Goal: Task Accomplishment & Management: Complete application form

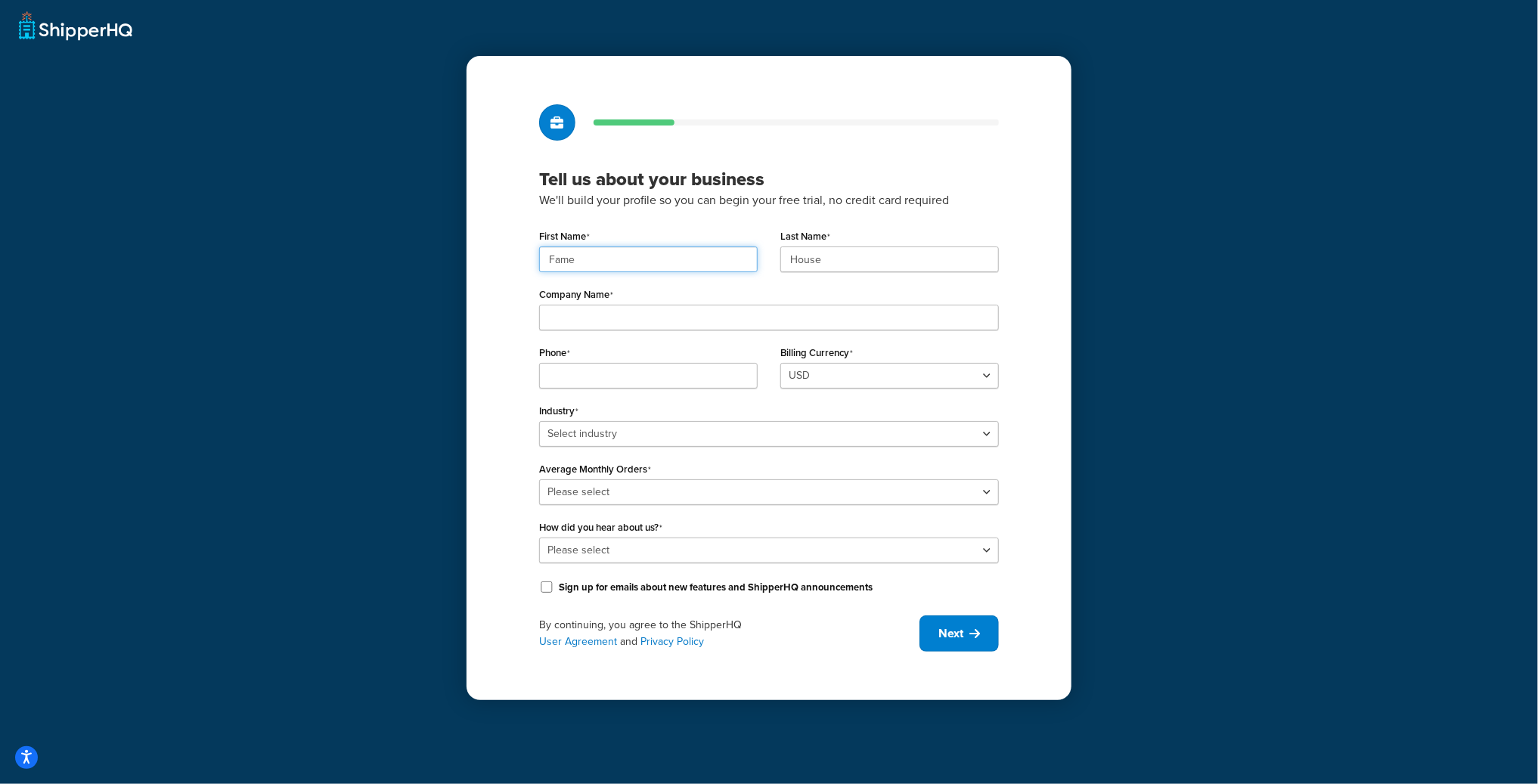
click at [635, 255] on input "Fame" at bounding box center [648, 259] width 219 height 25
paste input "UMG"
type input "UMG"
click at [828, 262] on input "House" at bounding box center [889, 259] width 219 height 25
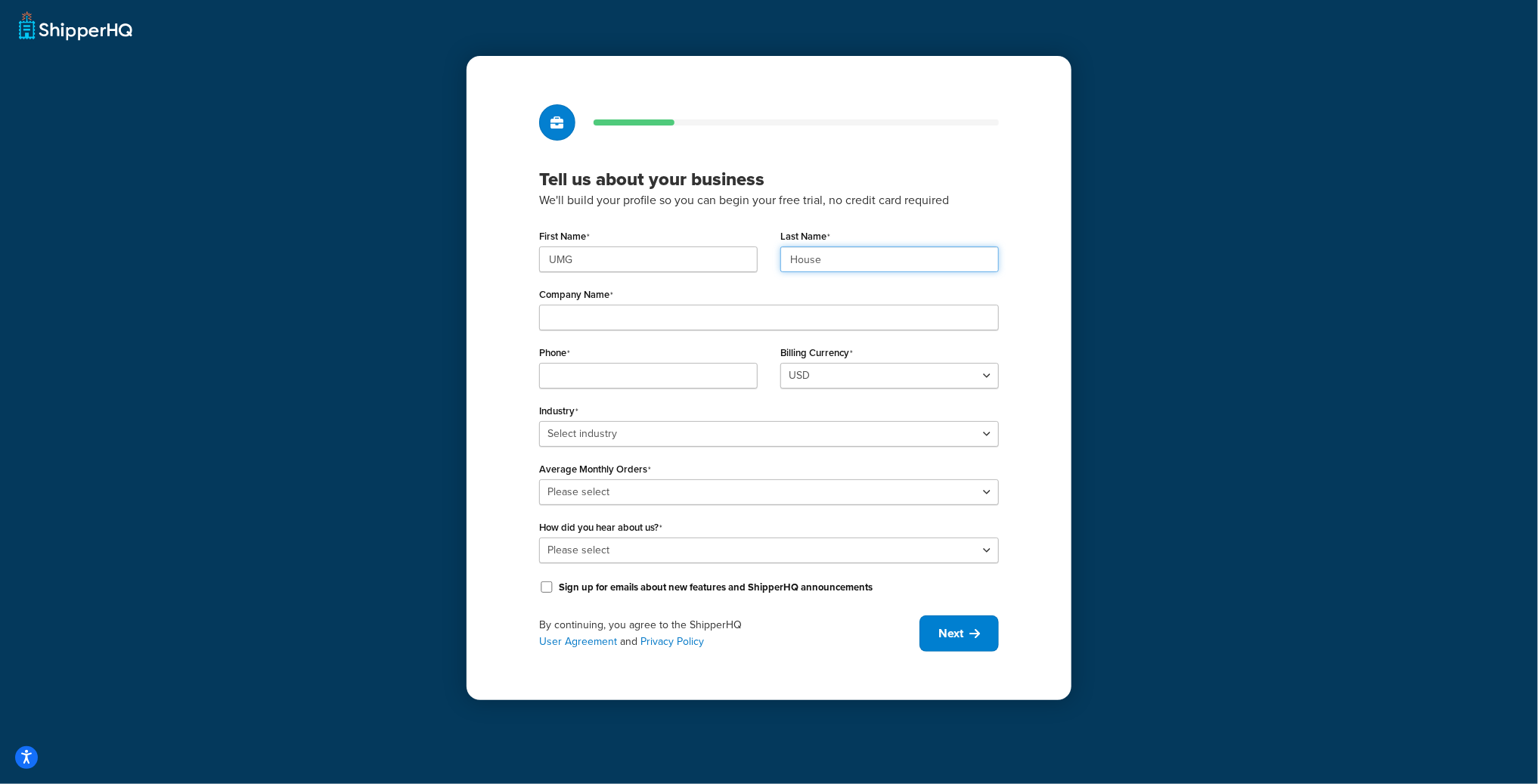
click at [828, 262] on input "House" at bounding box center [889, 259] width 219 height 25
paste input "UMG"
type input "UMG"
drag, startPoint x: 602, startPoint y: 311, endPoint x: 250, endPoint y: 322, distance: 352.2
click at [600, 312] on input "Company Name" at bounding box center [769, 317] width 460 height 25
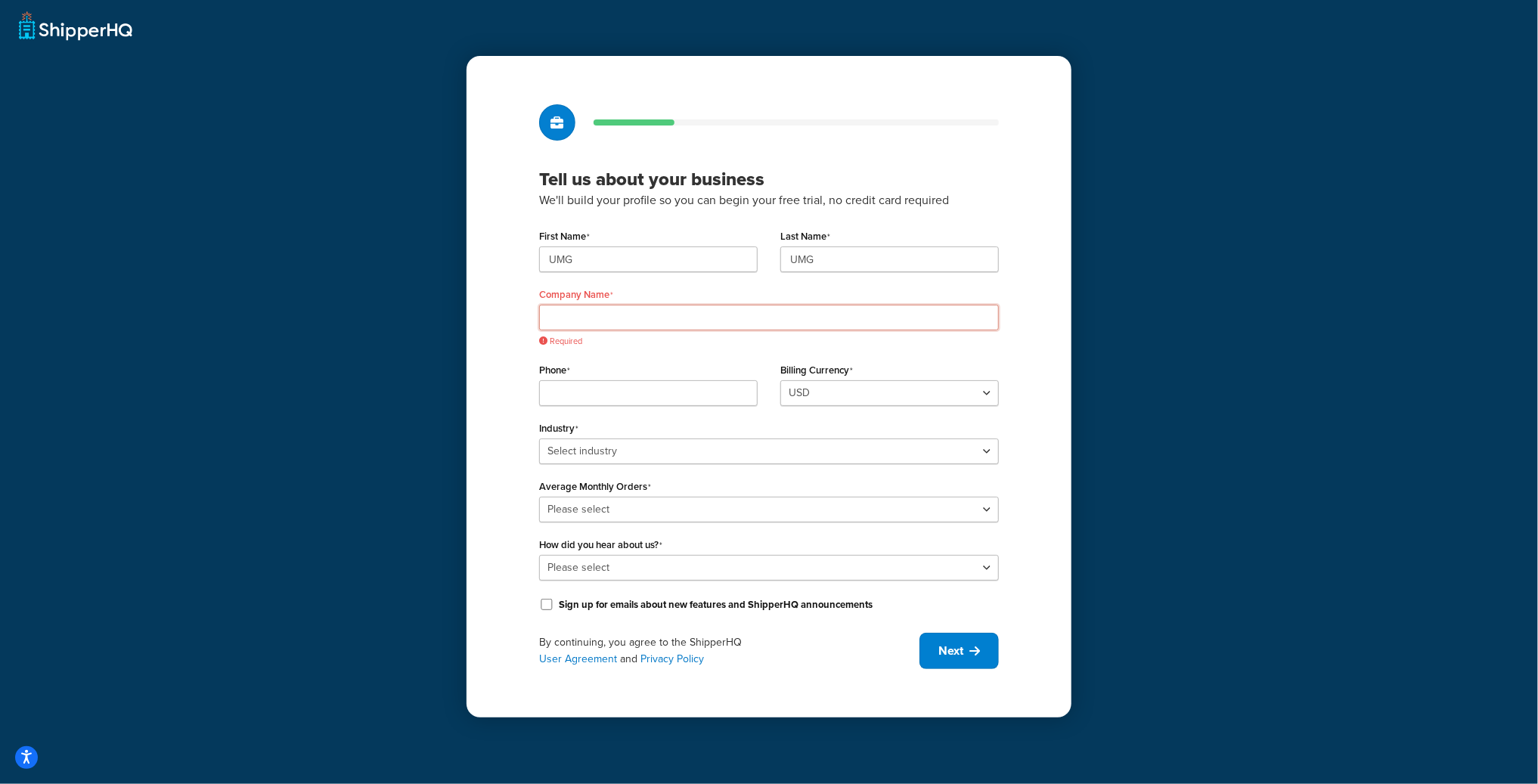
paste input "123 S Broad St, 26th Floor"
click at [675, 336] on span "Must not include '#', '*' or comma. Can not be any of the words: 'All, 0 or 1'" at bounding box center [769, 341] width 460 height 11
click at [678, 326] on input "123 S Broad St, 26th Floor" at bounding box center [769, 317] width 460 height 25
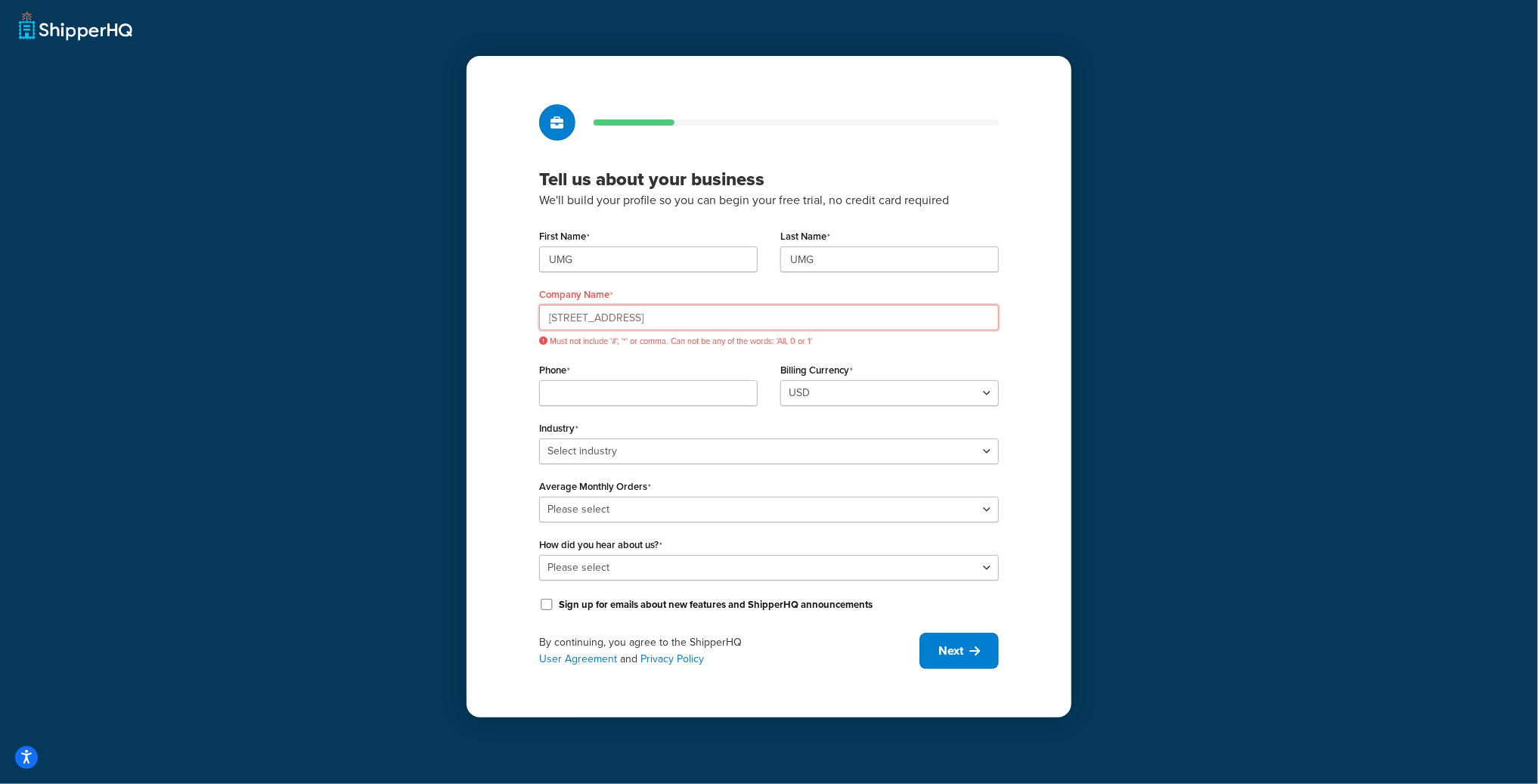
click at [678, 326] on input "123 S Broad St, 26th Floor" at bounding box center [769, 317] width 460 height 25
drag, startPoint x: 678, startPoint y: 326, endPoint x: 590, endPoint y: 368, distance: 97.5
click at [677, 326] on input "123 S Broad St, 26th Floor" at bounding box center [769, 317] width 460 height 25
paste input "Universal Music Group"
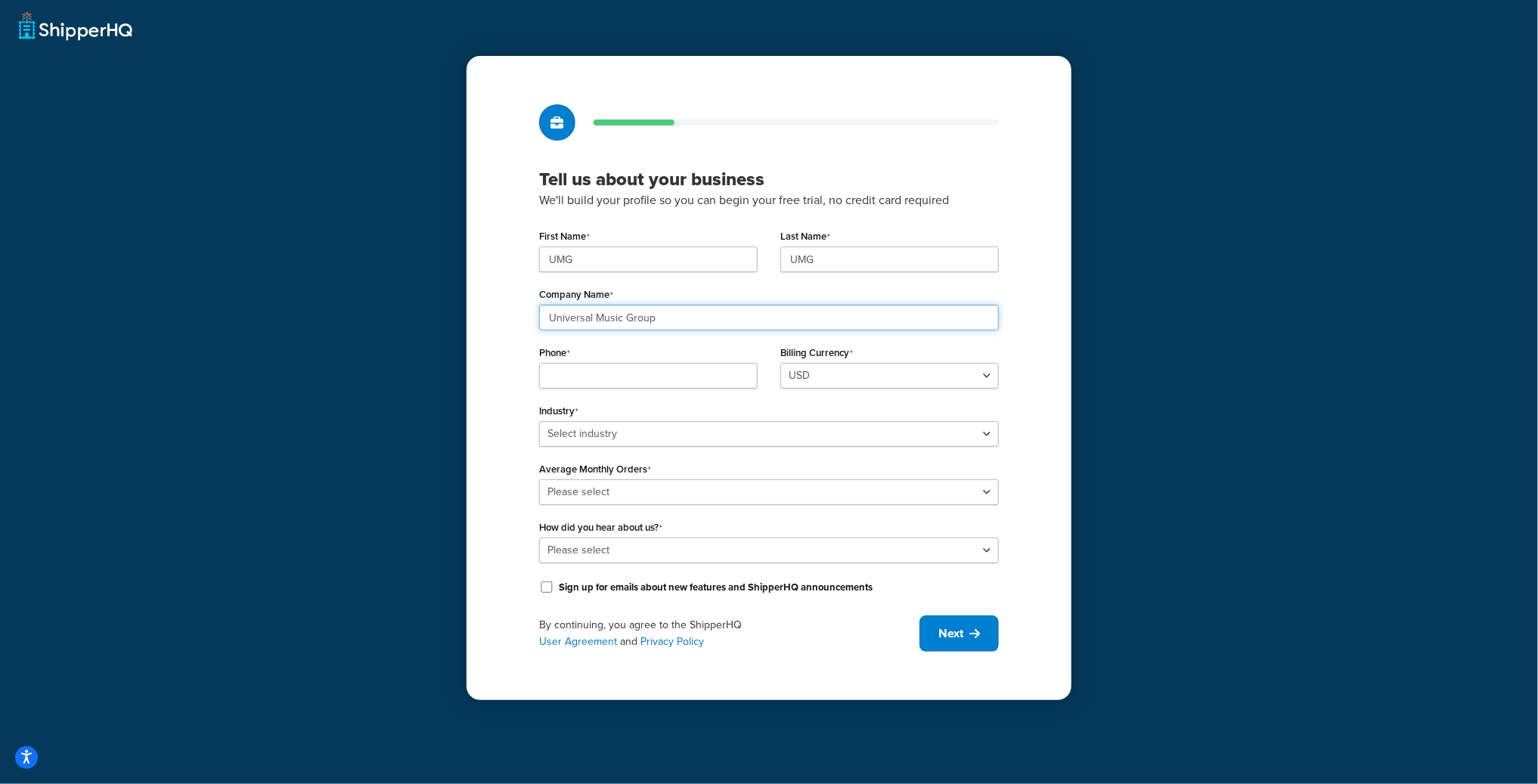
type input "Universal Music Group"
click at [637, 369] on input "Phone" at bounding box center [648, 375] width 219 height 25
paste input "8449137510"
type input "8449137510"
click at [626, 426] on select "Select industry Automotive Adult Agriculture Alcohol, Tobacco & CBD Arts & Craf…" at bounding box center [769, 433] width 460 height 25
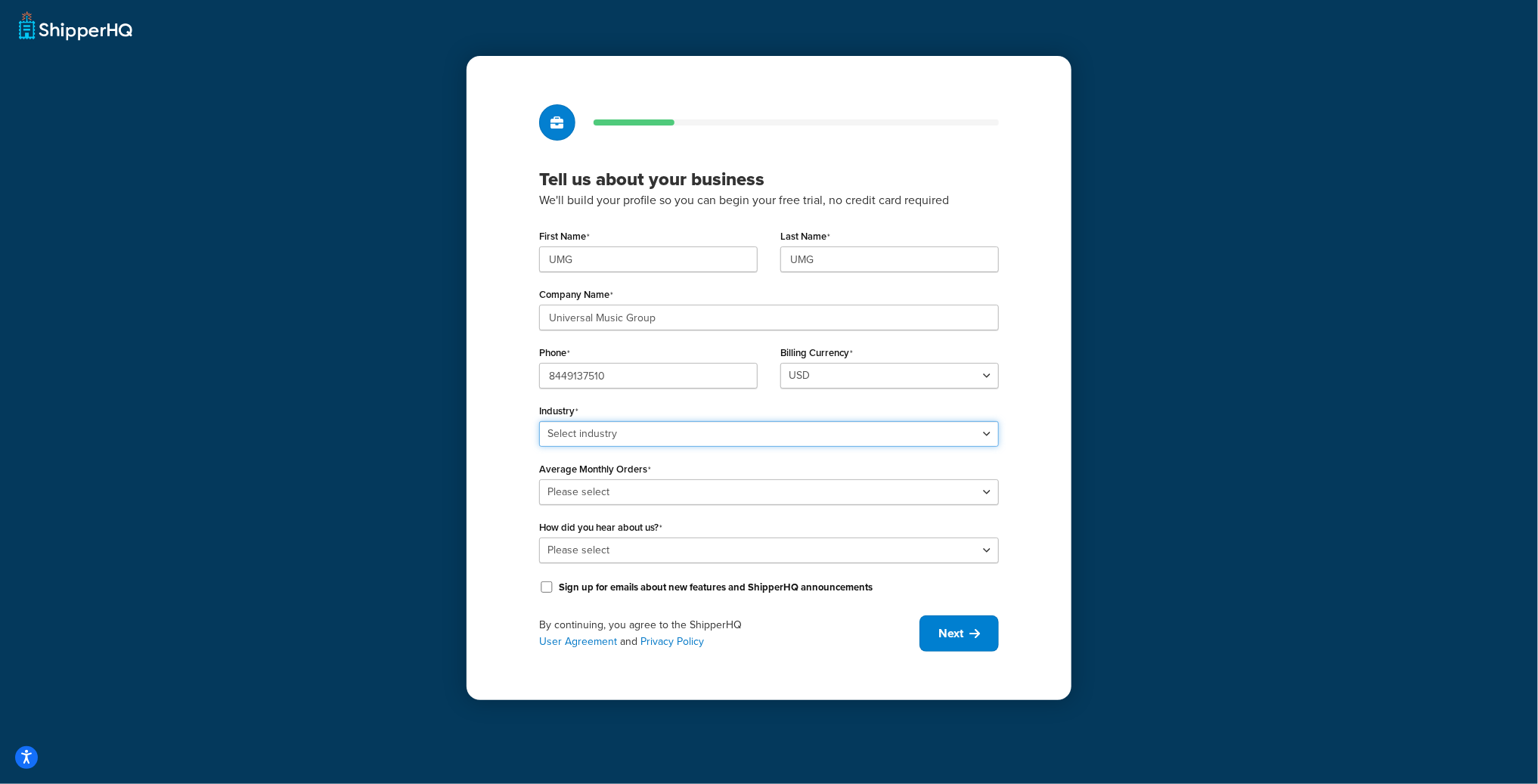
select select "25"
click at [539, 421] on select "Select industry Automotive Adult Agriculture Alcohol, Tobacco & CBD Arts & Craf…" at bounding box center [769, 433] width 460 height 25
drag, startPoint x: 355, startPoint y: 451, endPoint x: 580, endPoint y: 452, distance: 225.0
click at [357, 451] on div "Tell us about your business We'll build your profile so you can begin your free…" at bounding box center [769, 392] width 1538 height 784
click at [652, 482] on select "Please select 0-500 501-1,000 1,001-10,000 10,001-20,000 Over 20,000" at bounding box center [769, 491] width 460 height 25
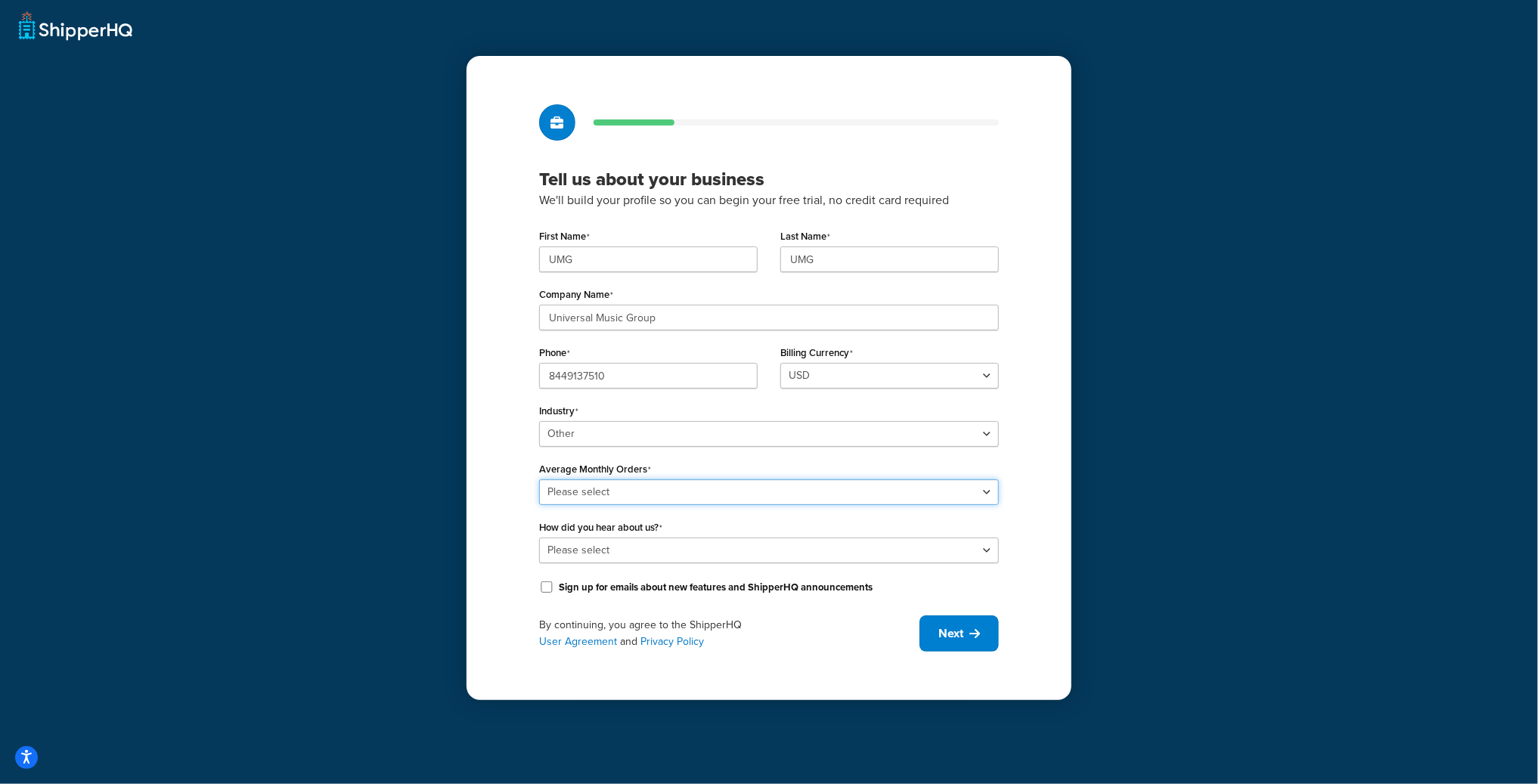
select select "4"
click at [539, 479] on select "Please select 0-500 501-1,000 1,001-10,000 10,001-20,000 Over 20,000" at bounding box center [769, 491] width 460 height 25
click at [622, 554] on select "Please select Online Search App Store or Marketplace Listing Referred by Agency…" at bounding box center [769, 550] width 460 height 25
select select "10"
click at [539, 537] on select "Please select Online Search App Store or Marketplace Listing Referred by Agency…" at bounding box center [769, 550] width 460 height 25
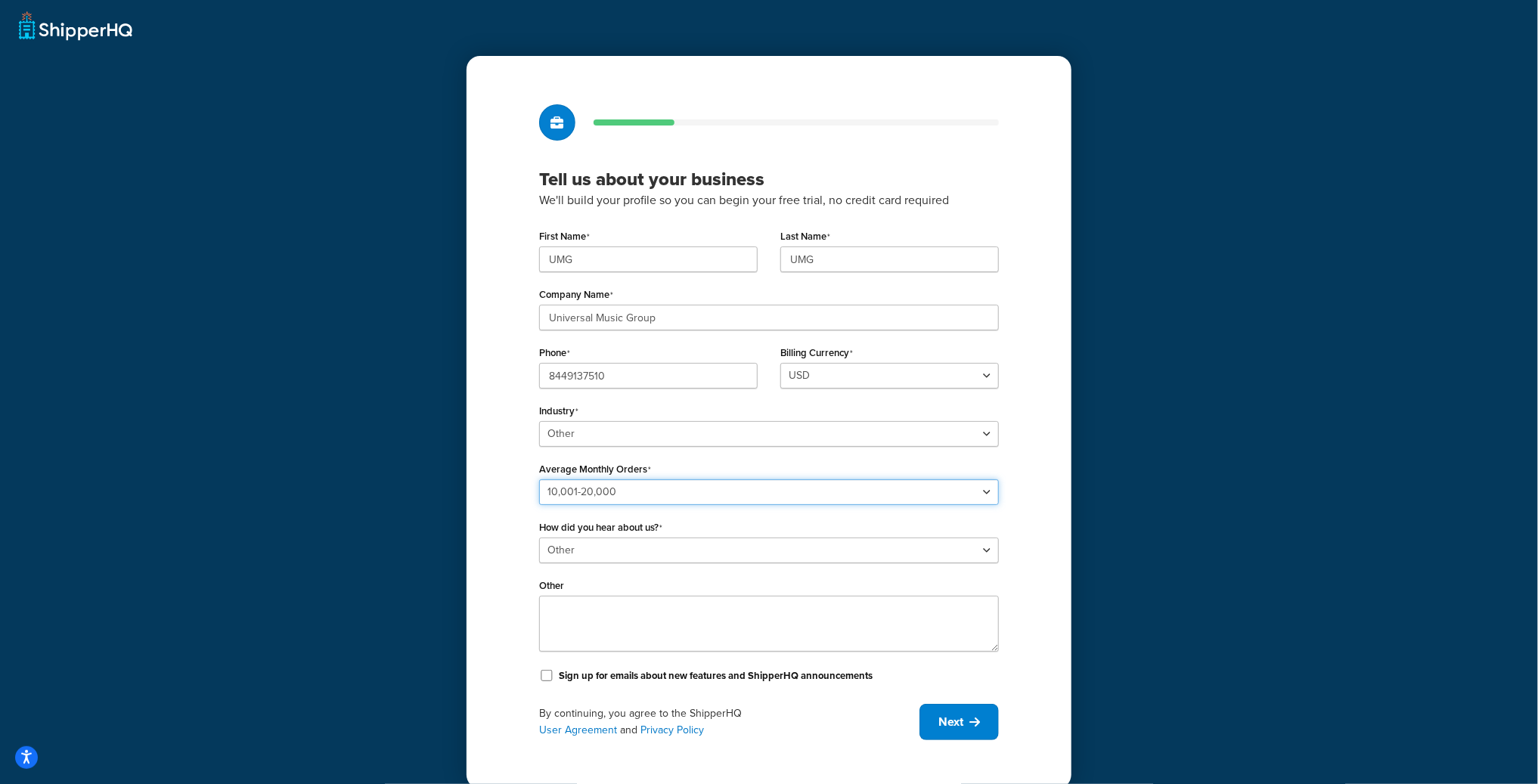
click at [591, 483] on select "Please select 0-500 501-1,000 1,001-10,000 10,001-20,000 Over 20,000" at bounding box center [769, 491] width 460 height 25
select select "3"
click at [539, 479] on select "Please select 0-500 501-1,000 1,001-10,000 10,001-20,000 Over 20,000" at bounding box center [769, 491] width 460 height 25
click at [956, 722] on span "Next" at bounding box center [951, 722] width 25 height 17
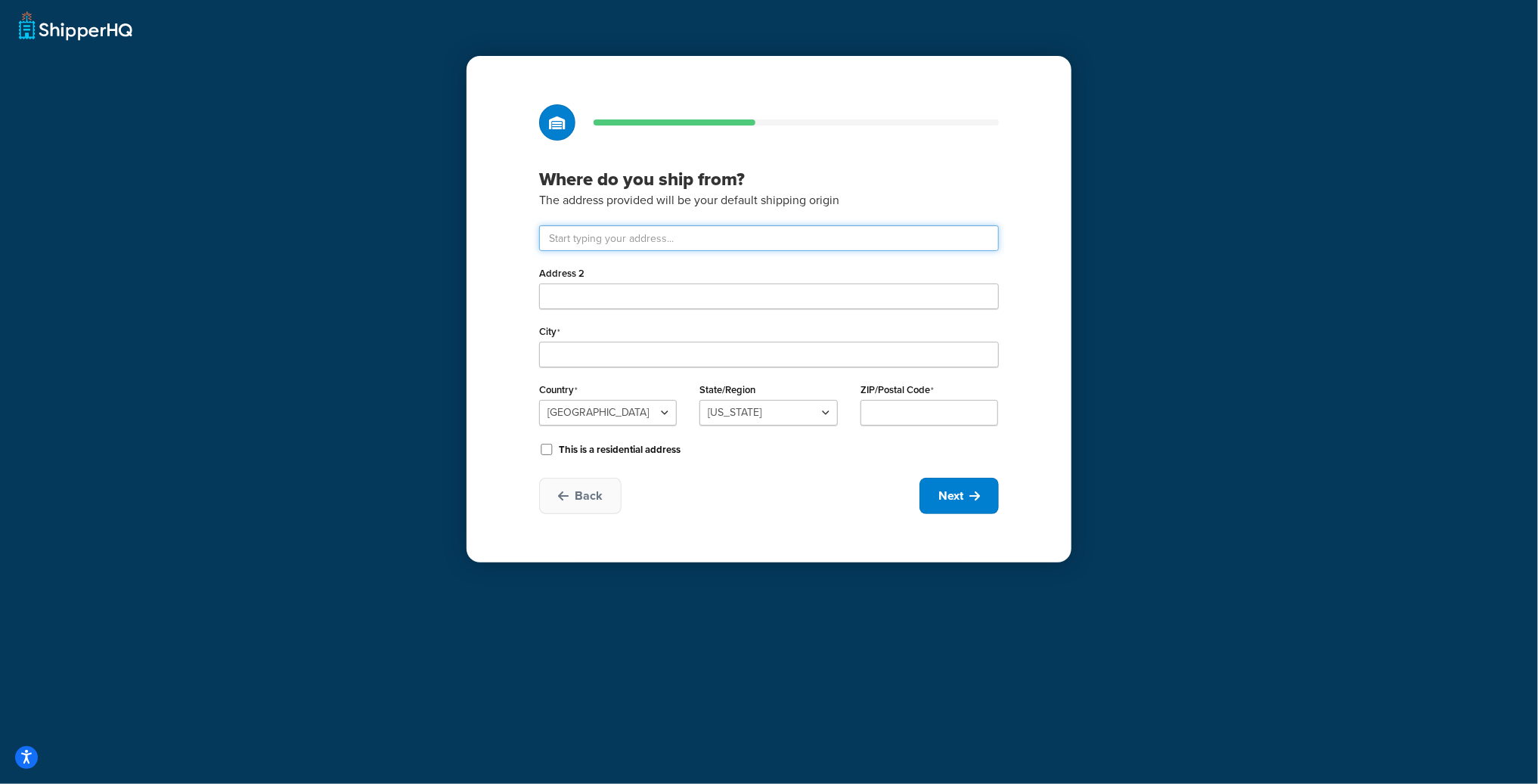
click at [694, 236] on input "text" at bounding box center [769, 237] width 460 height 25
paste input "123 S Broad St, 26th Floor"
type input "123 S Broad St 26th floor"
type input "Philadelphia"
select select "38"
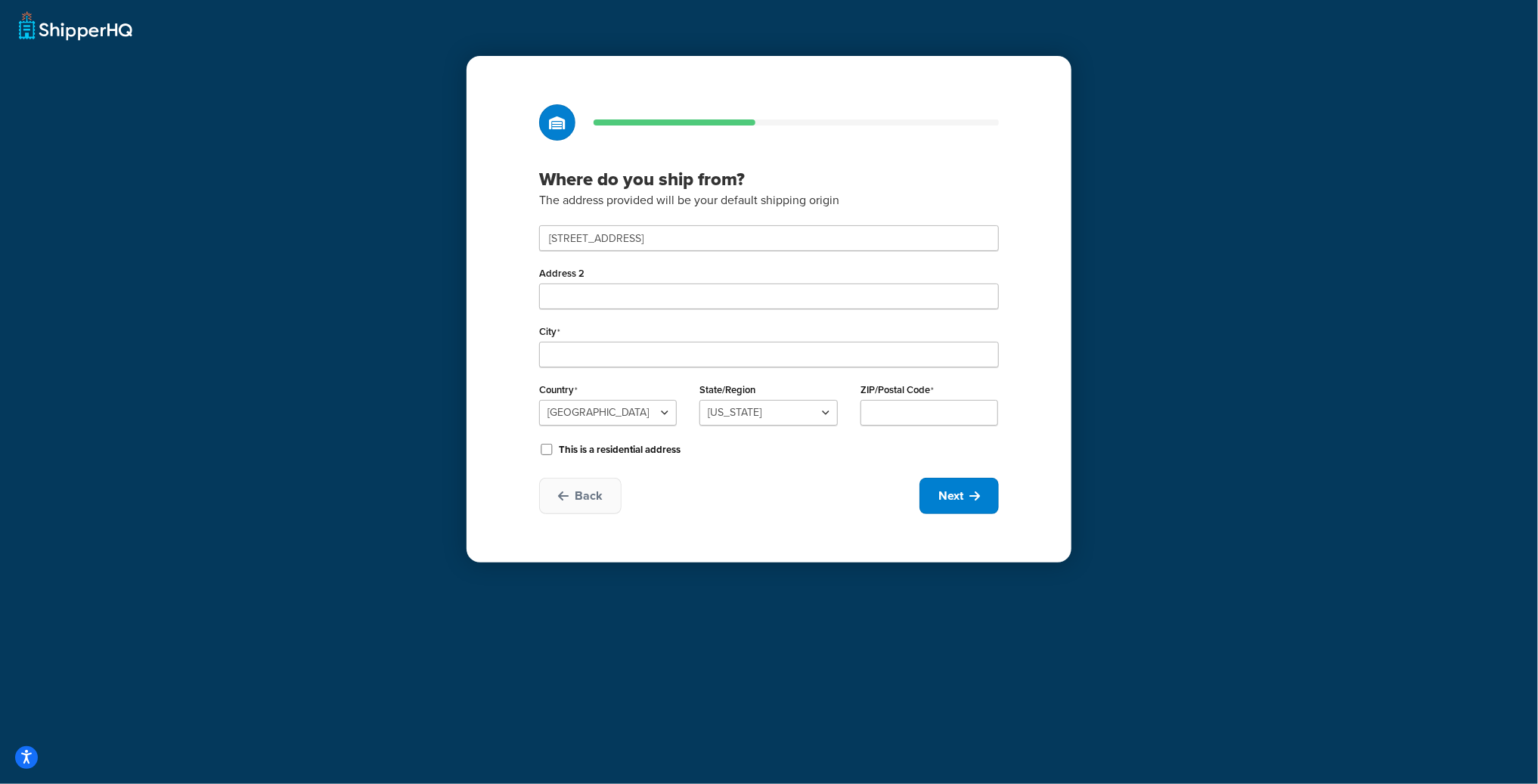
type input "19109"
click at [950, 484] on button "Next" at bounding box center [958, 496] width 80 height 37
select select "1"
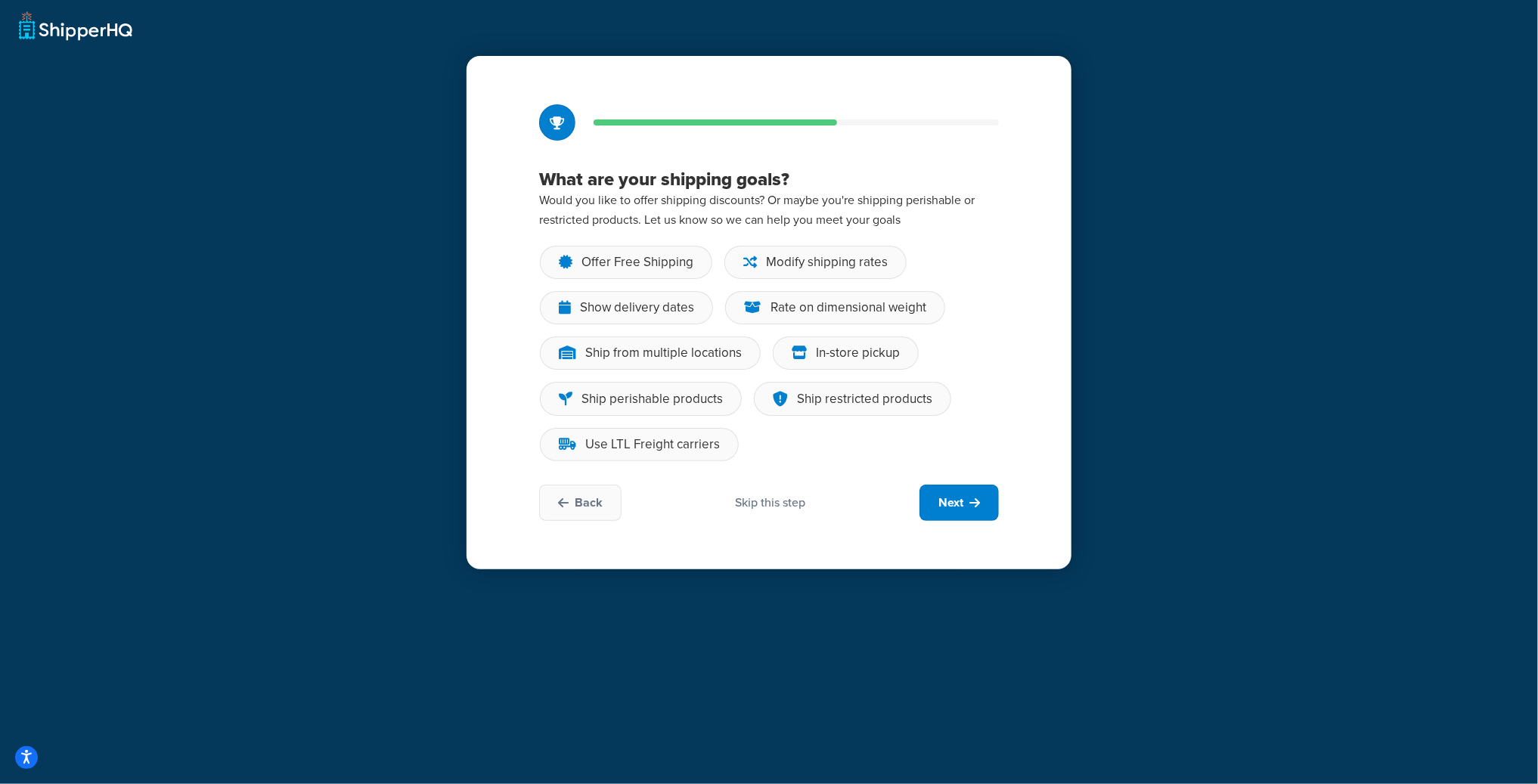
click at [780, 514] on div "Back Skip this step Next" at bounding box center [769, 503] width 460 height 37
click at [773, 506] on div "Skip this step" at bounding box center [771, 503] width 70 height 17
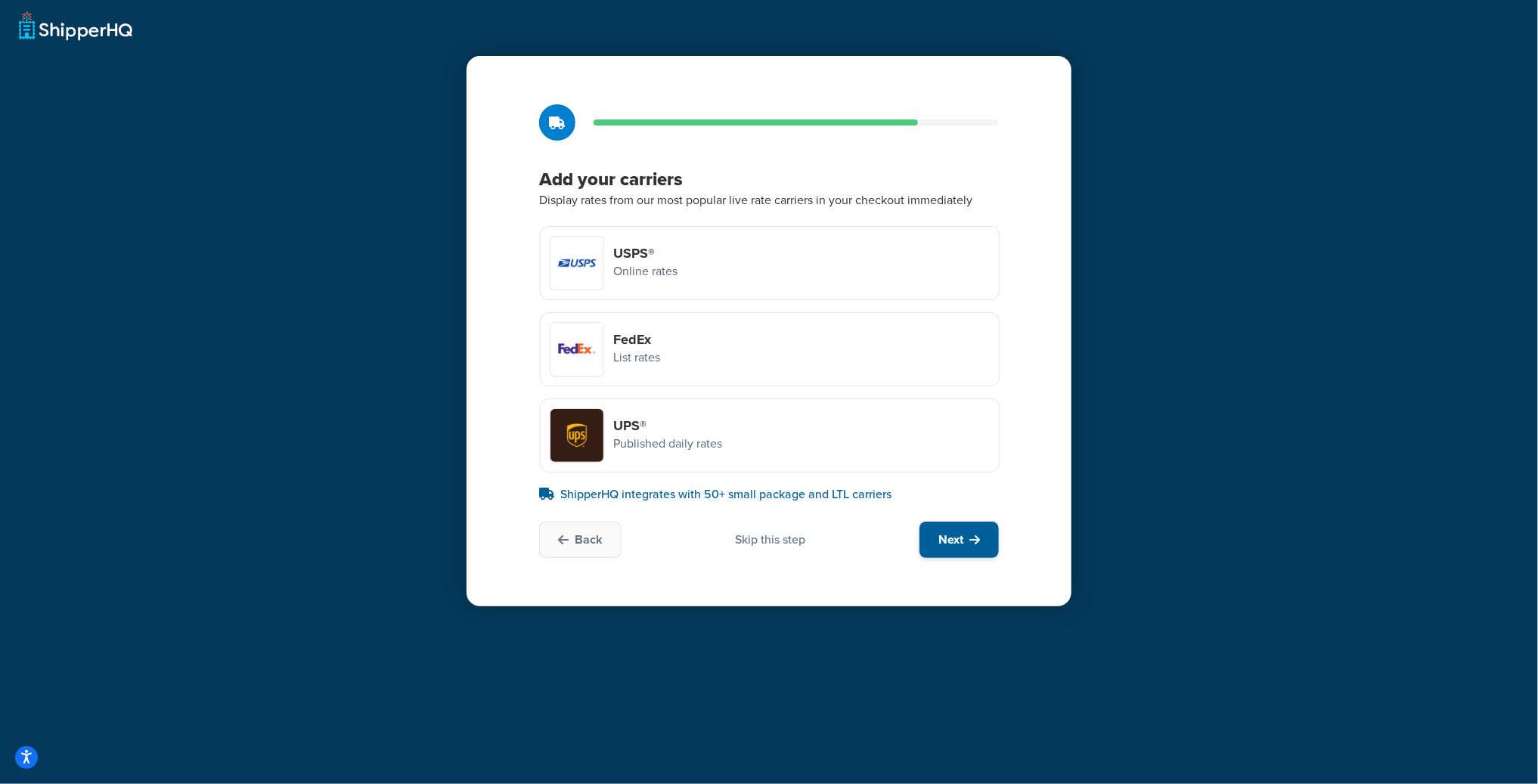
click at [949, 523] on button "Next" at bounding box center [958, 539] width 80 height 37
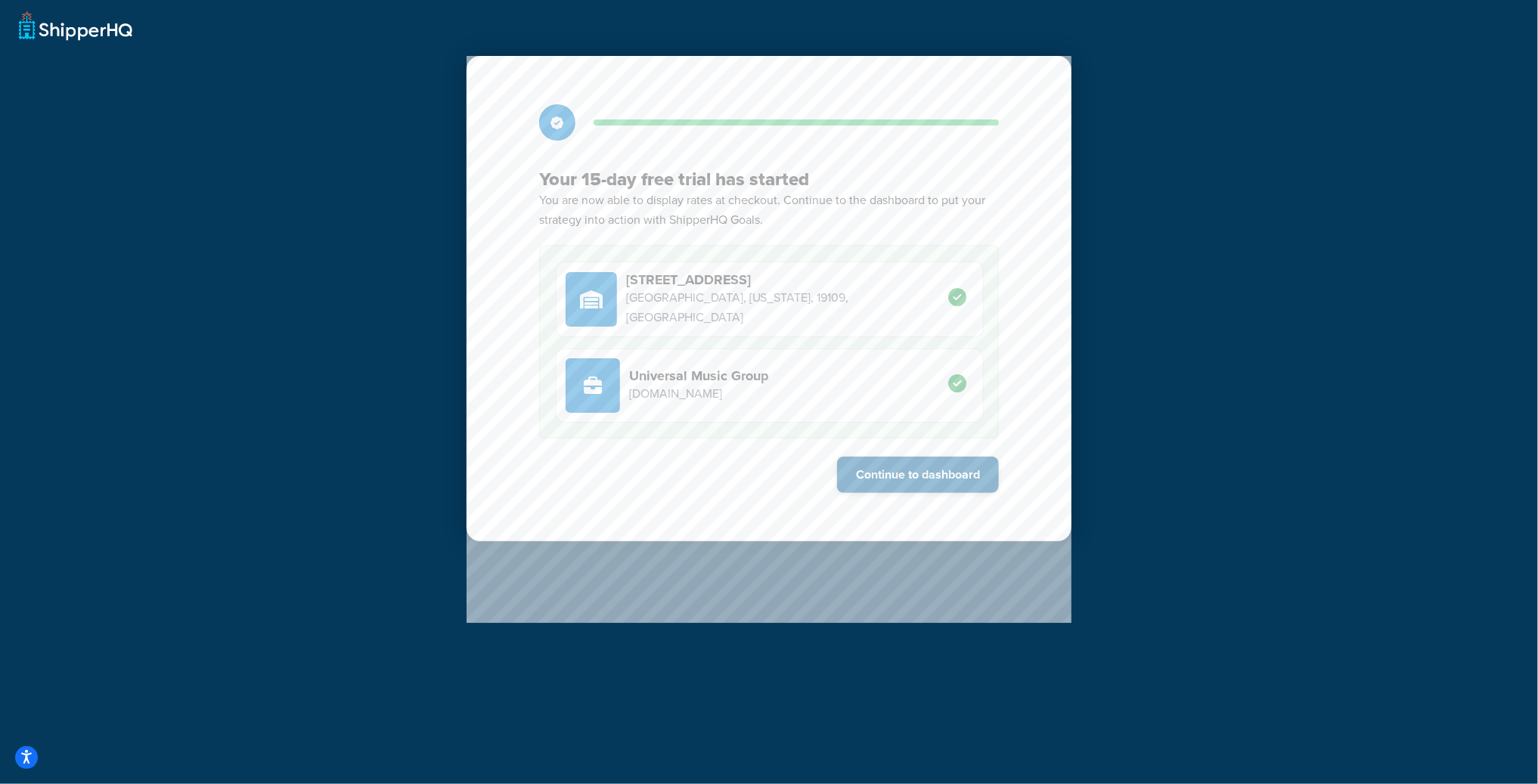
click at [879, 478] on button "Continue to dashboard" at bounding box center [918, 475] width 162 height 37
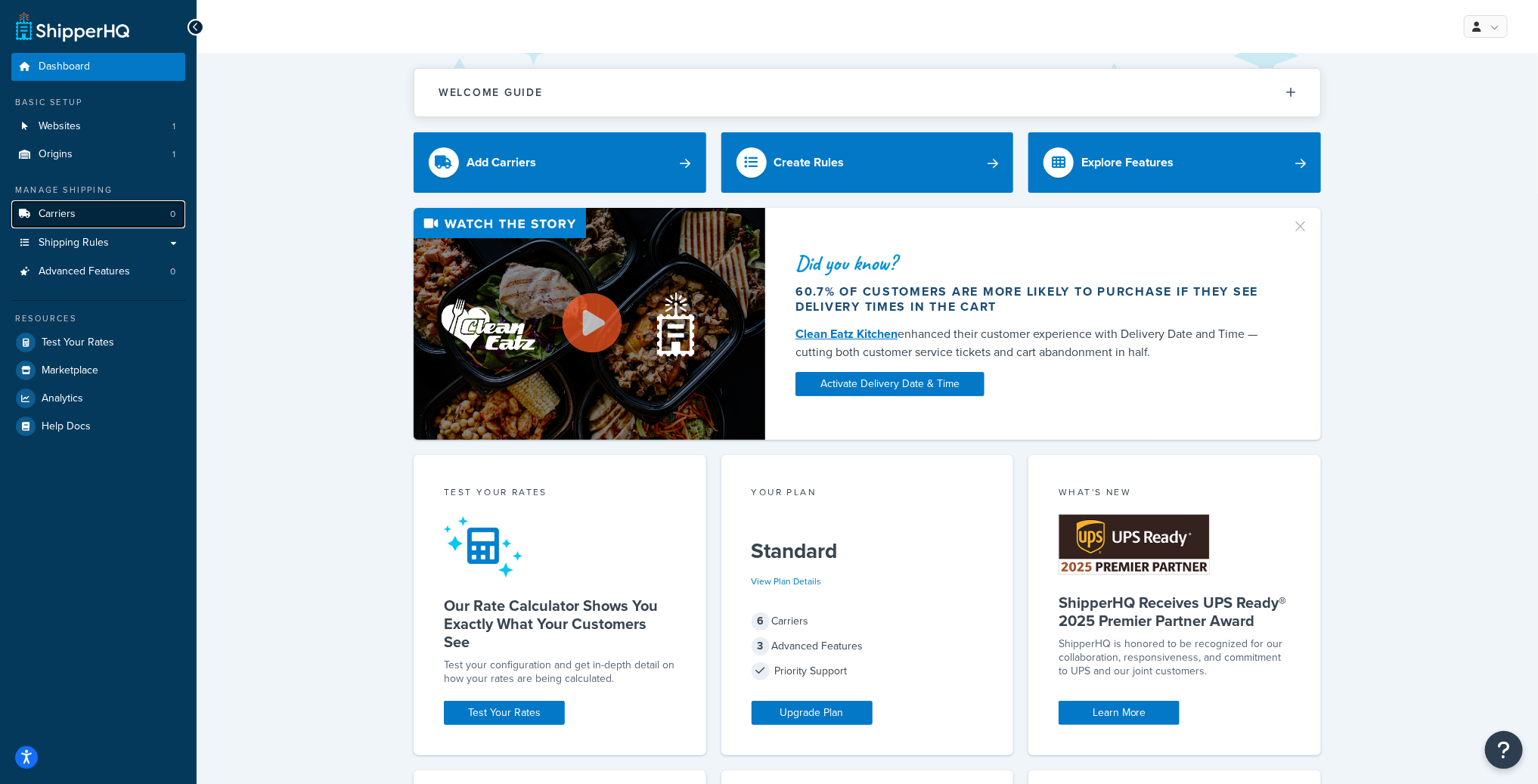
click at [85, 218] on link "Carriers 0" at bounding box center [98, 215] width 173 height 28
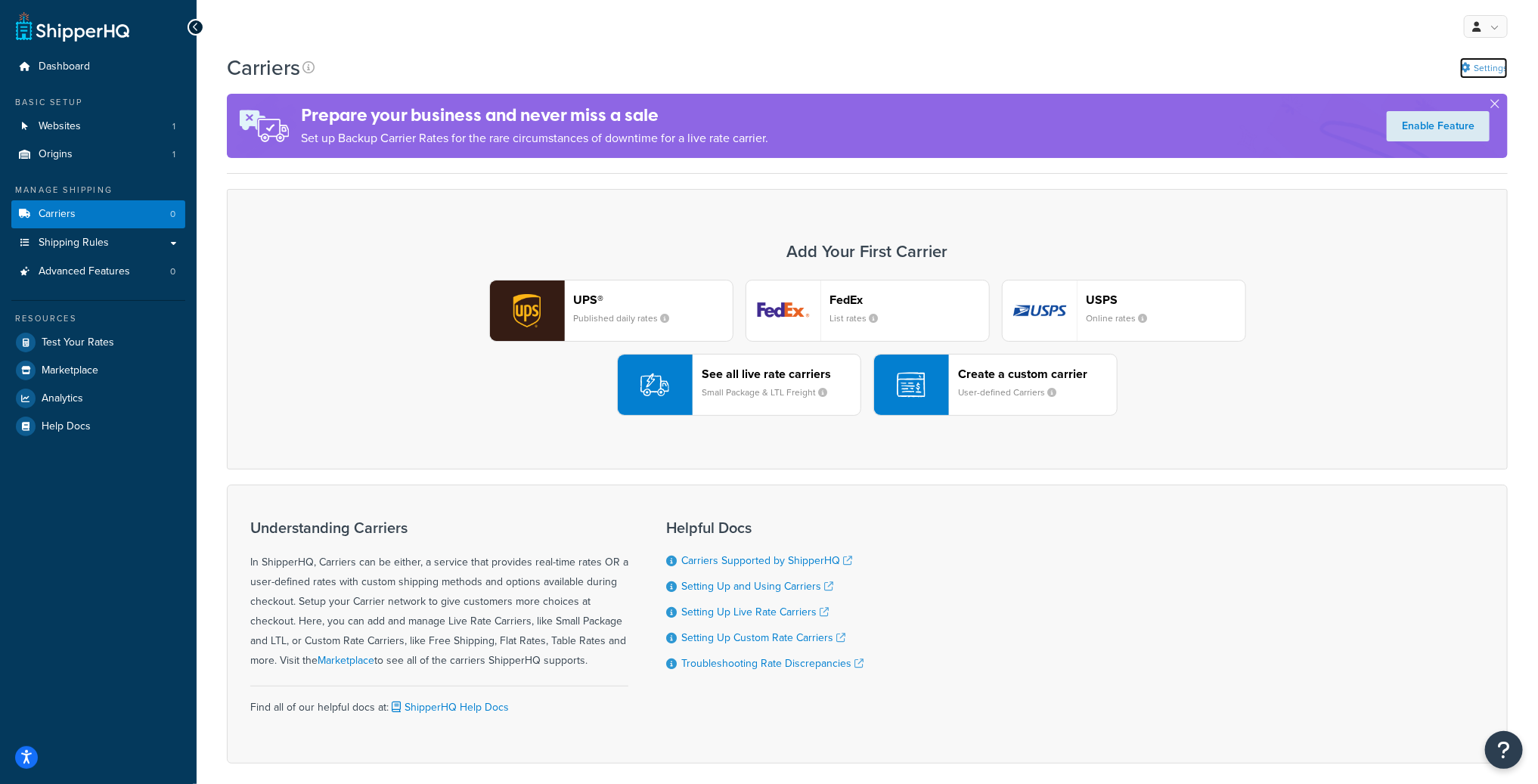
click at [1479, 64] on link "Settings" at bounding box center [1484, 68] width 48 height 22
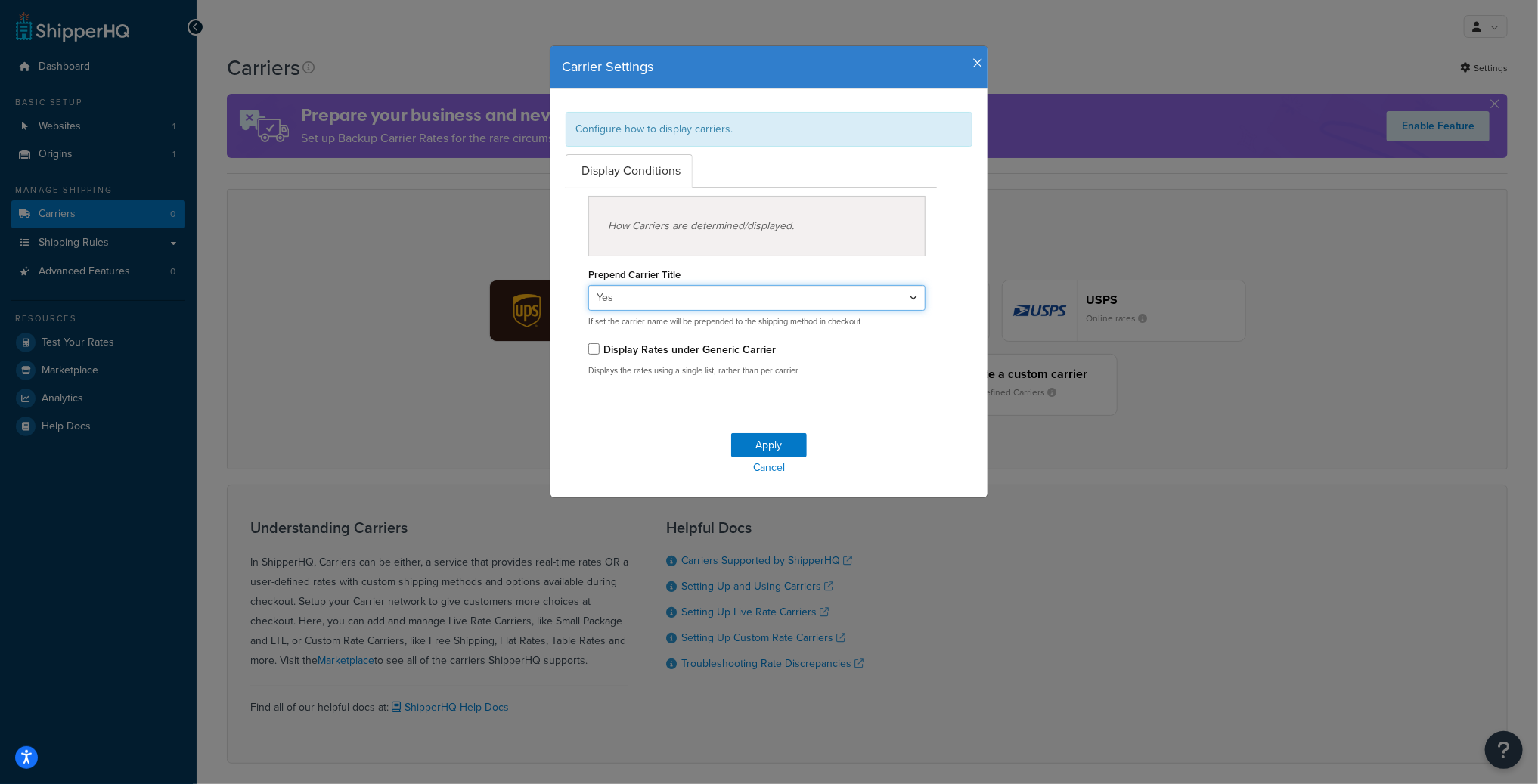
click at [691, 304] on select "Yes No" at bounding box center [757, 297] width 338 height 25
select select "false"
click at [588, 285] on select "Yes No" at bounding box center [757, 297] width 338 height 25
click at [768, 445] on button "Apply" at bounding box center [769, 445] width 76 height 24
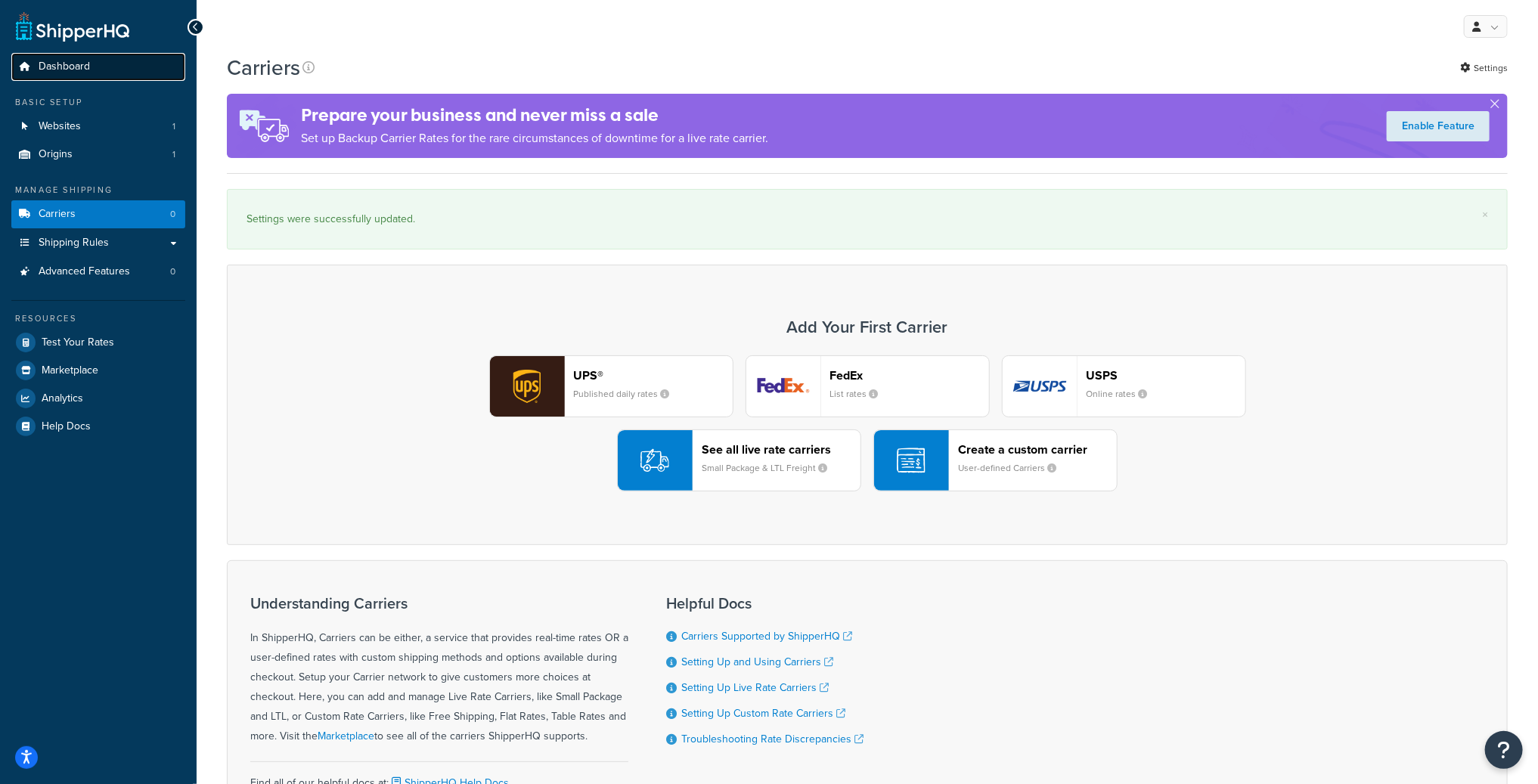
click at [72, 71] on span "Dashboard" at bounding box center [64, 68] width 52 height 13
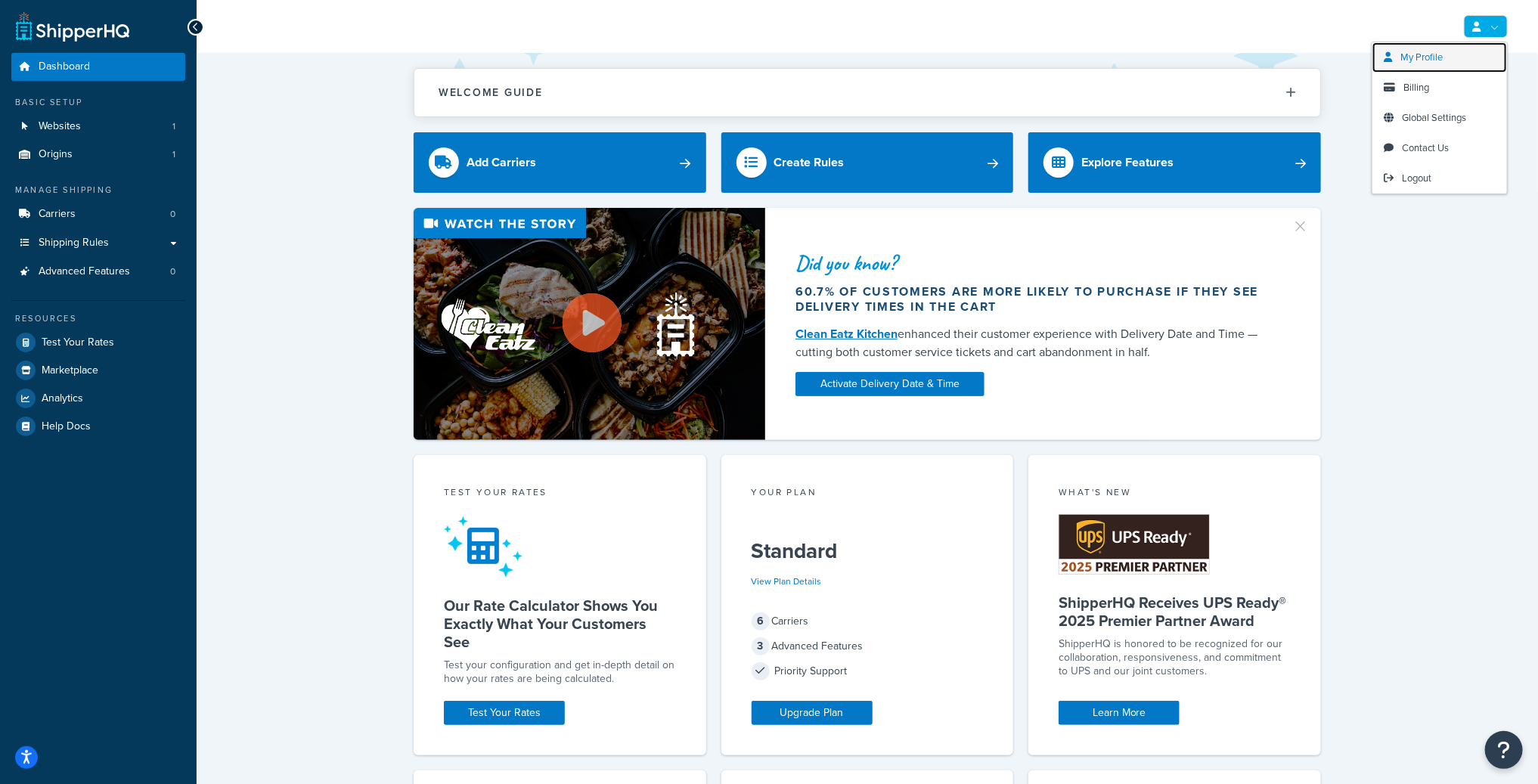
click at [1436, 56] on span "My Profile" at bounding box center [1421, 56] width 42 height 14
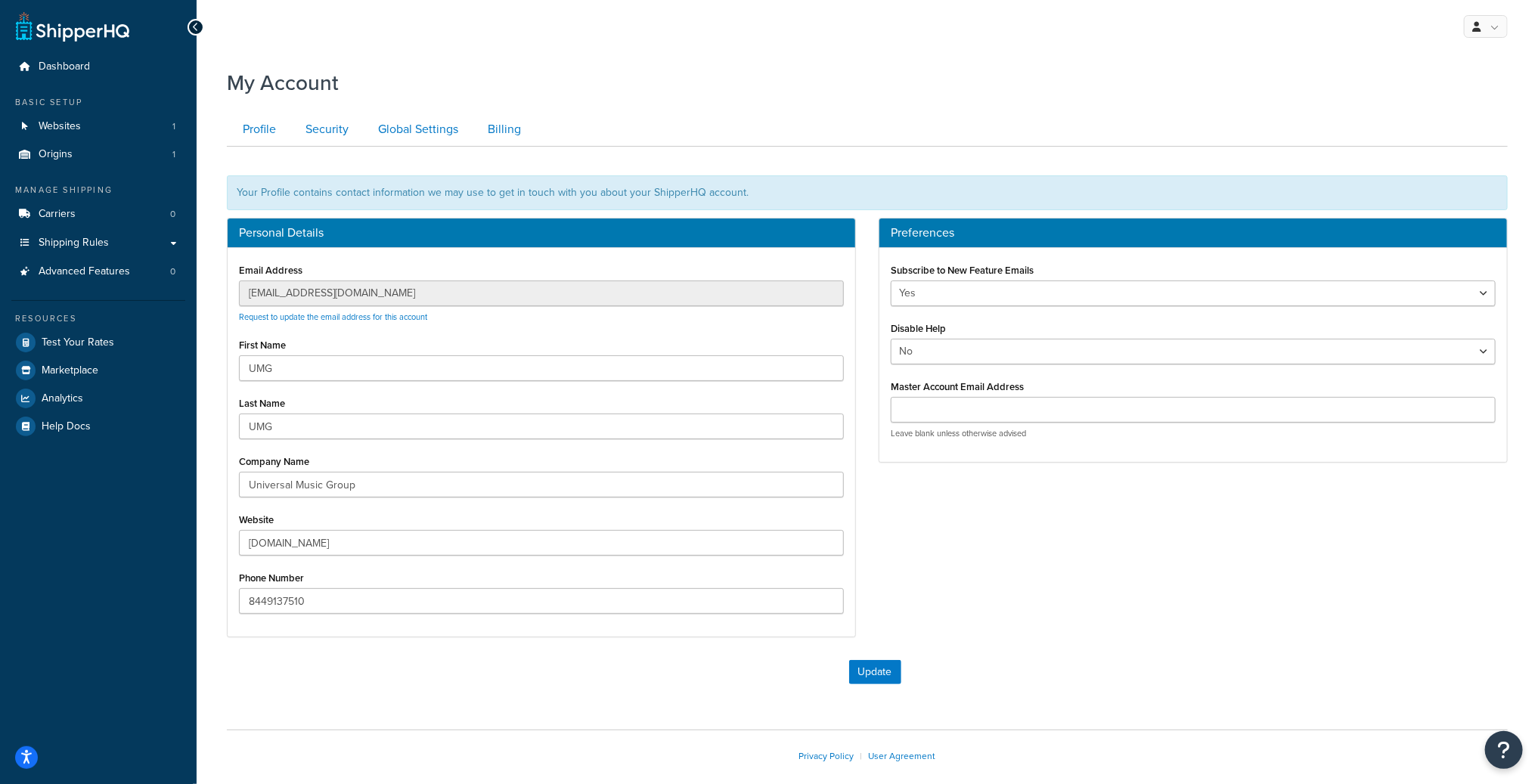
click at [1077, 424] on div "Leave blank unless otherwise advised" at bounding box center [1193, 417] width 605 height 42
drag, startPoint x: 1068, startPoint y: 416, endPoint x: 1045, endPoint y: 433, distance: 28.6
click at [1067, 416] on input "Master Account Email Address" at bounding box center [1193, 409] width 605 height 25
paste input "[EMAIL_ADDRESS][DOMAIN_NAME]"
type input "[EMAIL_ADDRESS][DOMAIN_NAME]"
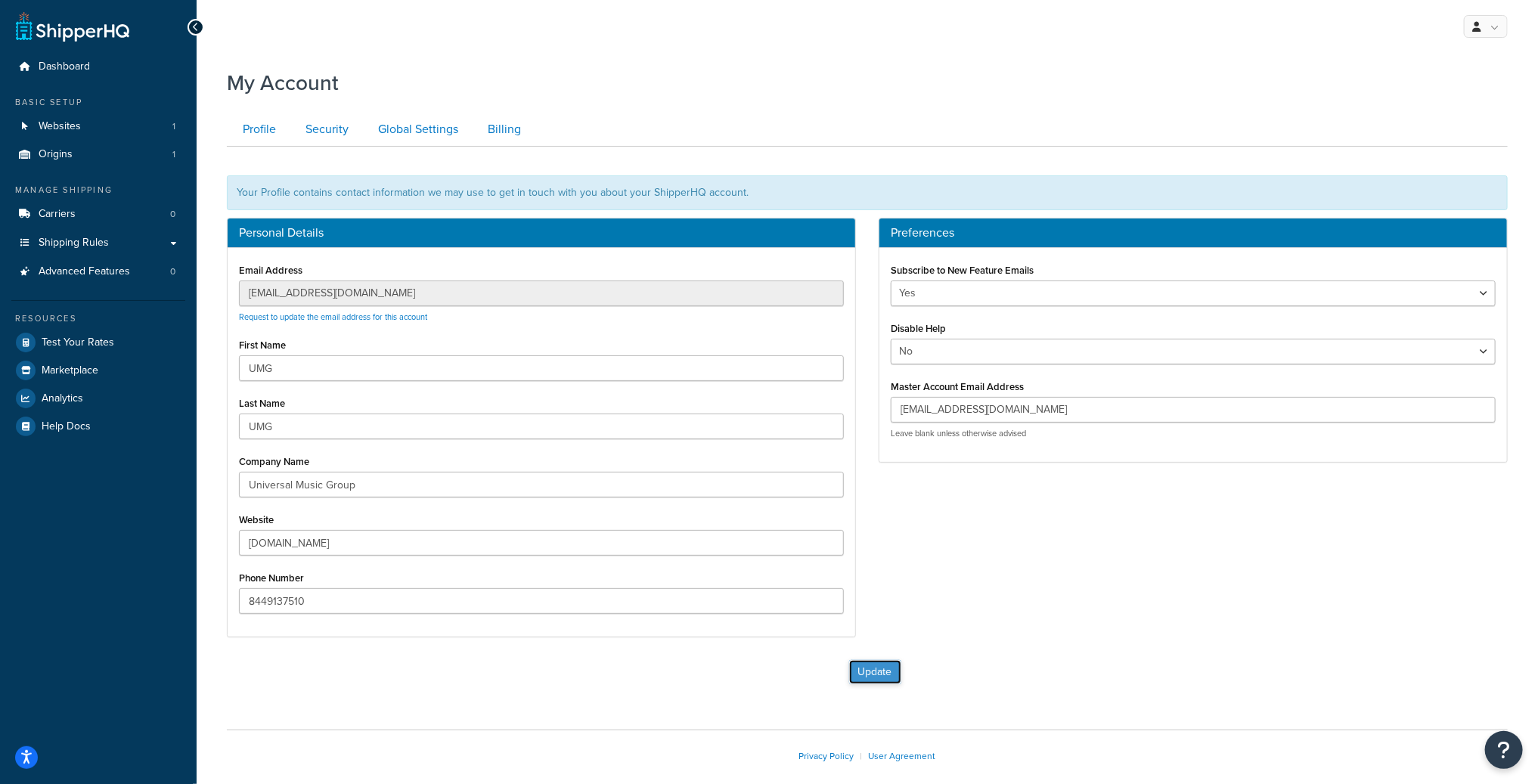
click at [864, 664] on button "Update" at bounding box center [876, 672] width 53 height 24
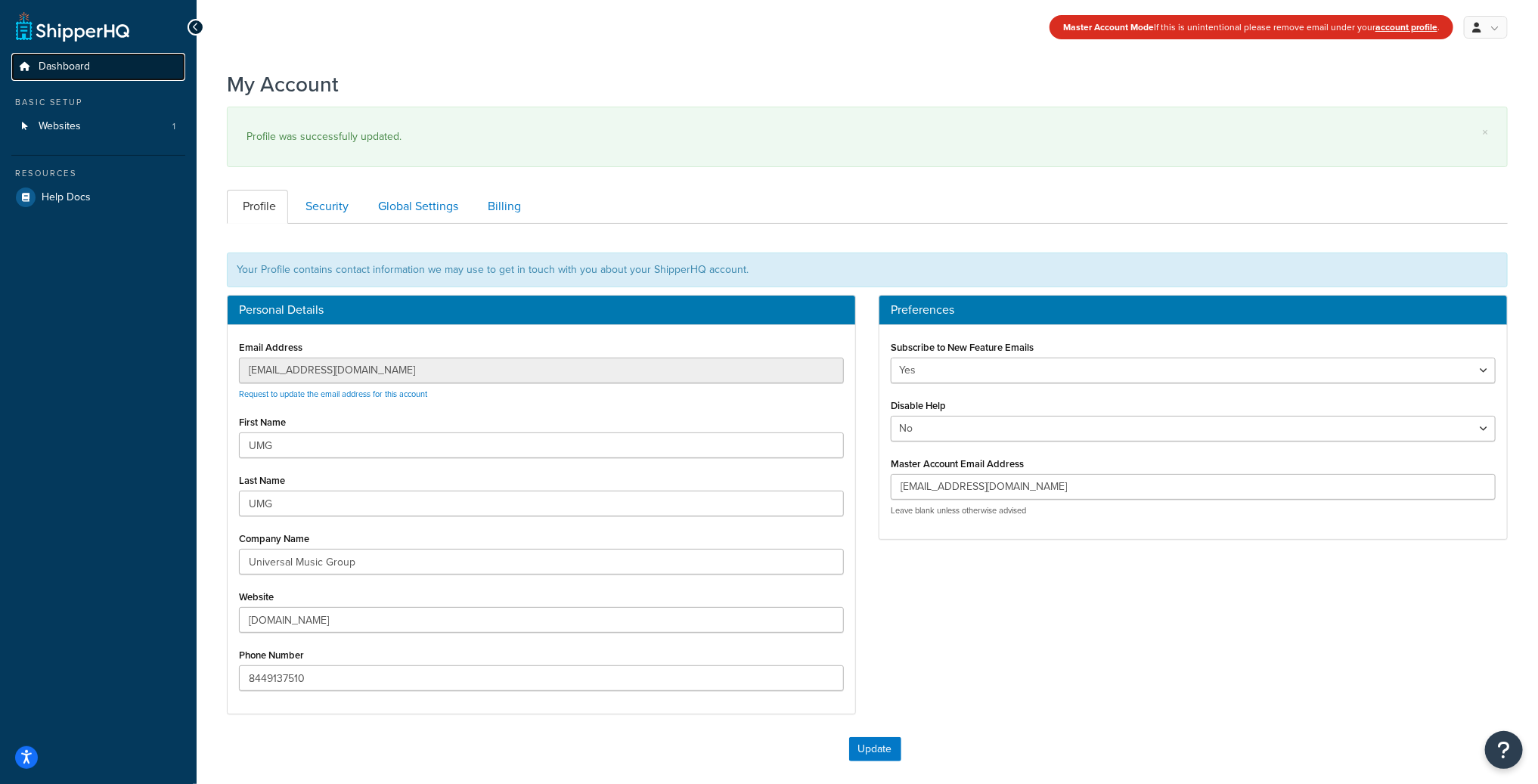
click at [66, 72] on span "Dashboard" at bounding box center [64, 68] width 52 height 13
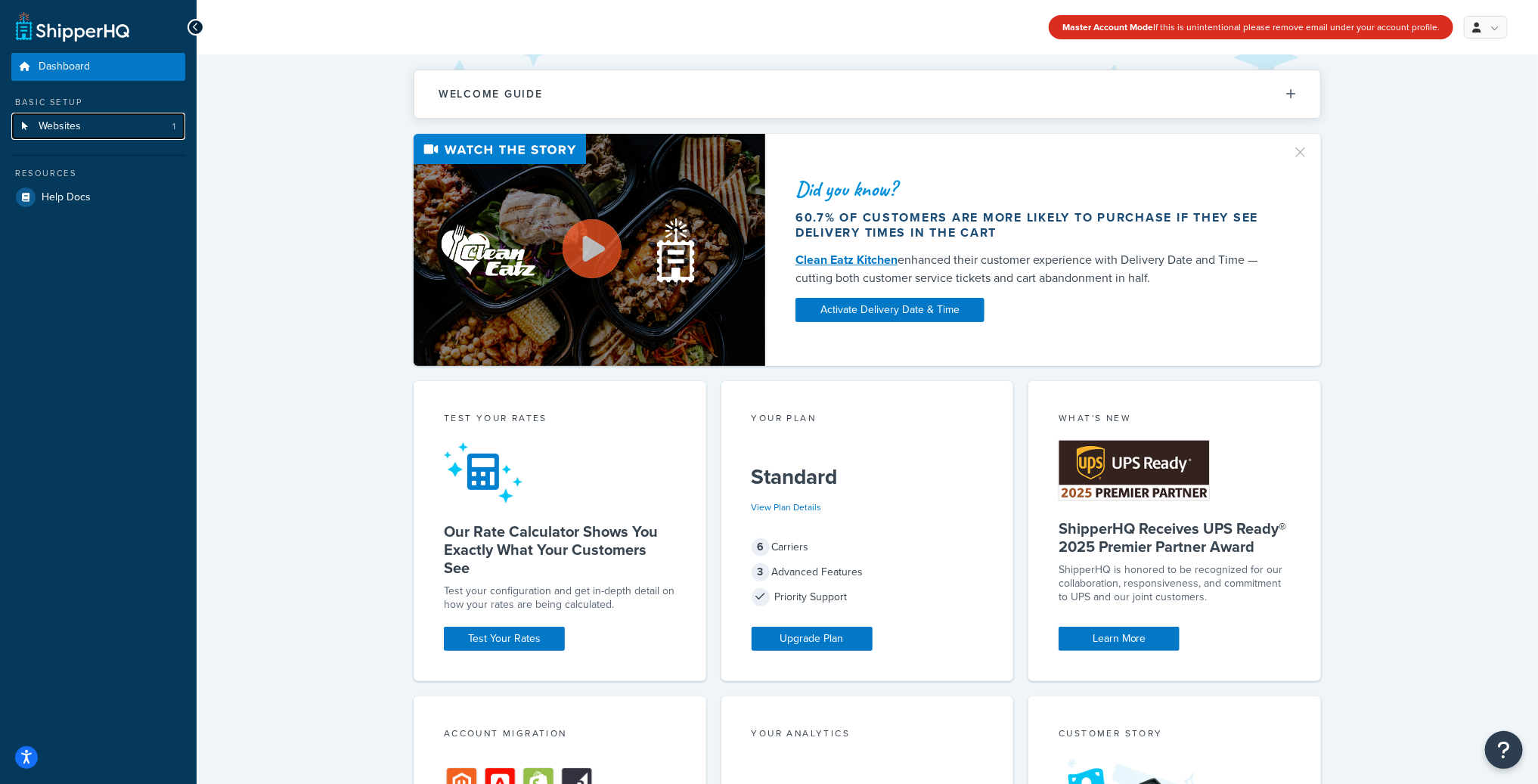
click at [60, 128] on span "Websites" at bounding box center [59, 127] width 42 height 13
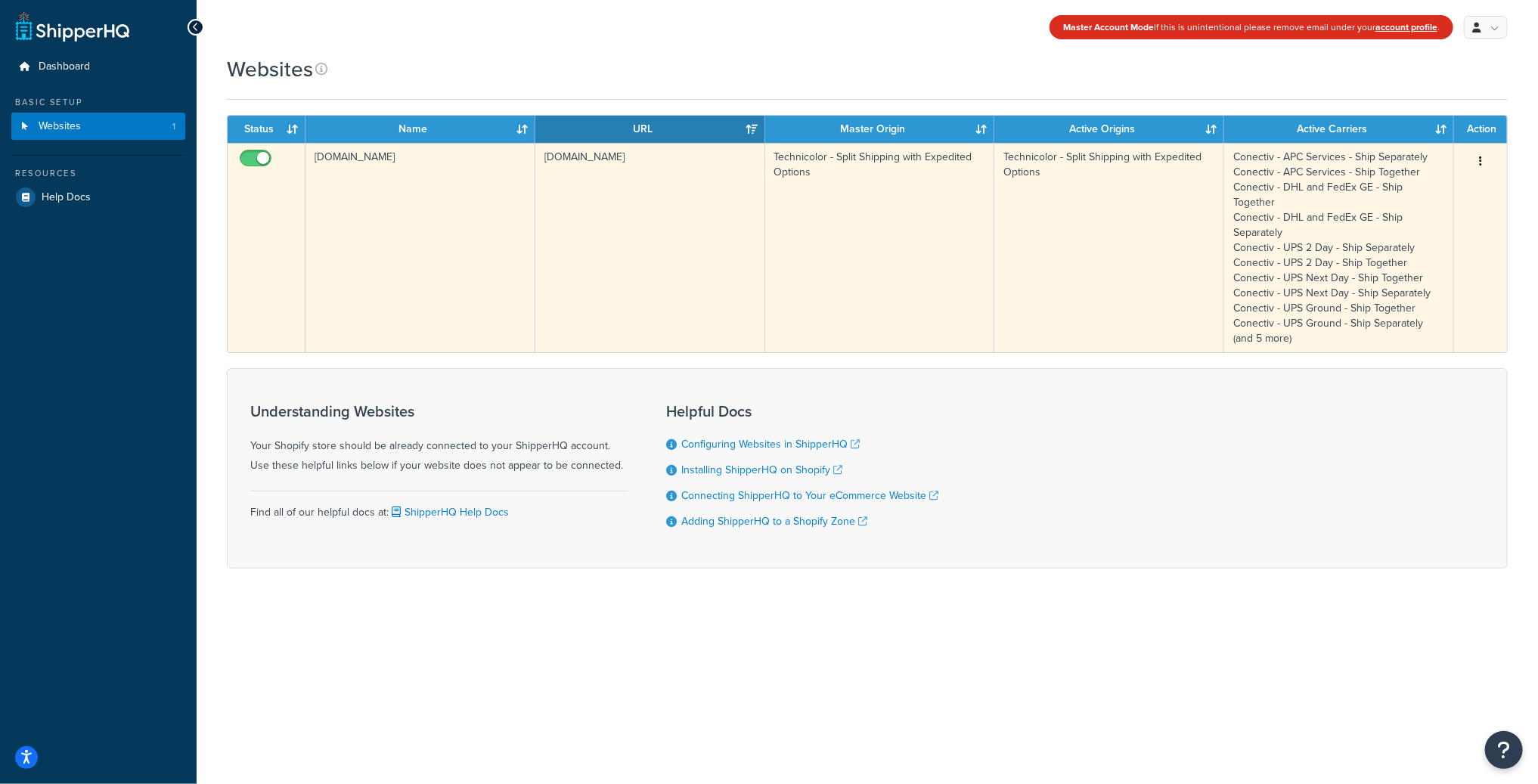
click at [1486, 158] on button "button" at bounding box center [1480, 162] width 22 height 24
click at [1401, 193] on link "Edit" at bounding box center [1420, 191] width 119 height 31
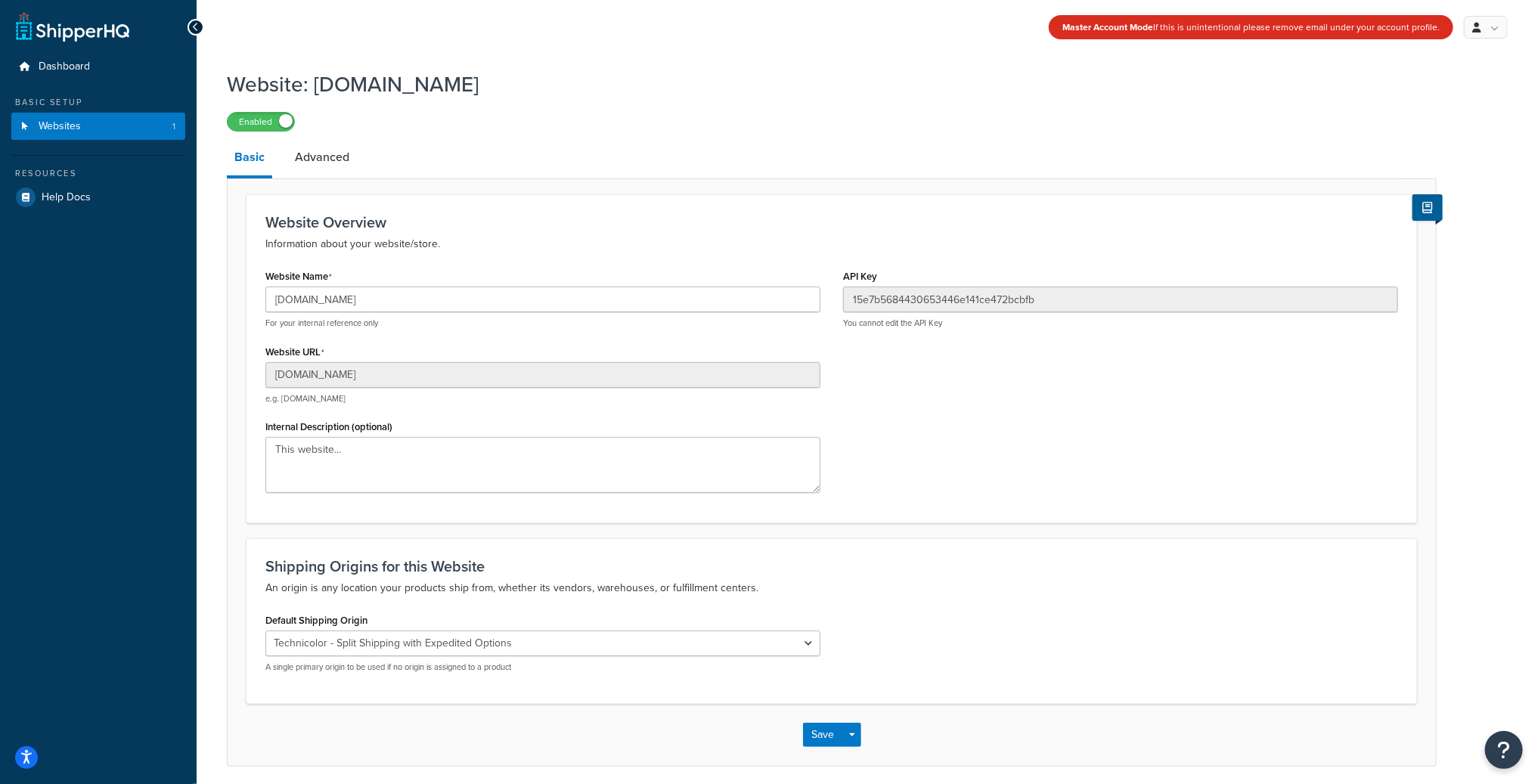
scroll to position [56, 0]
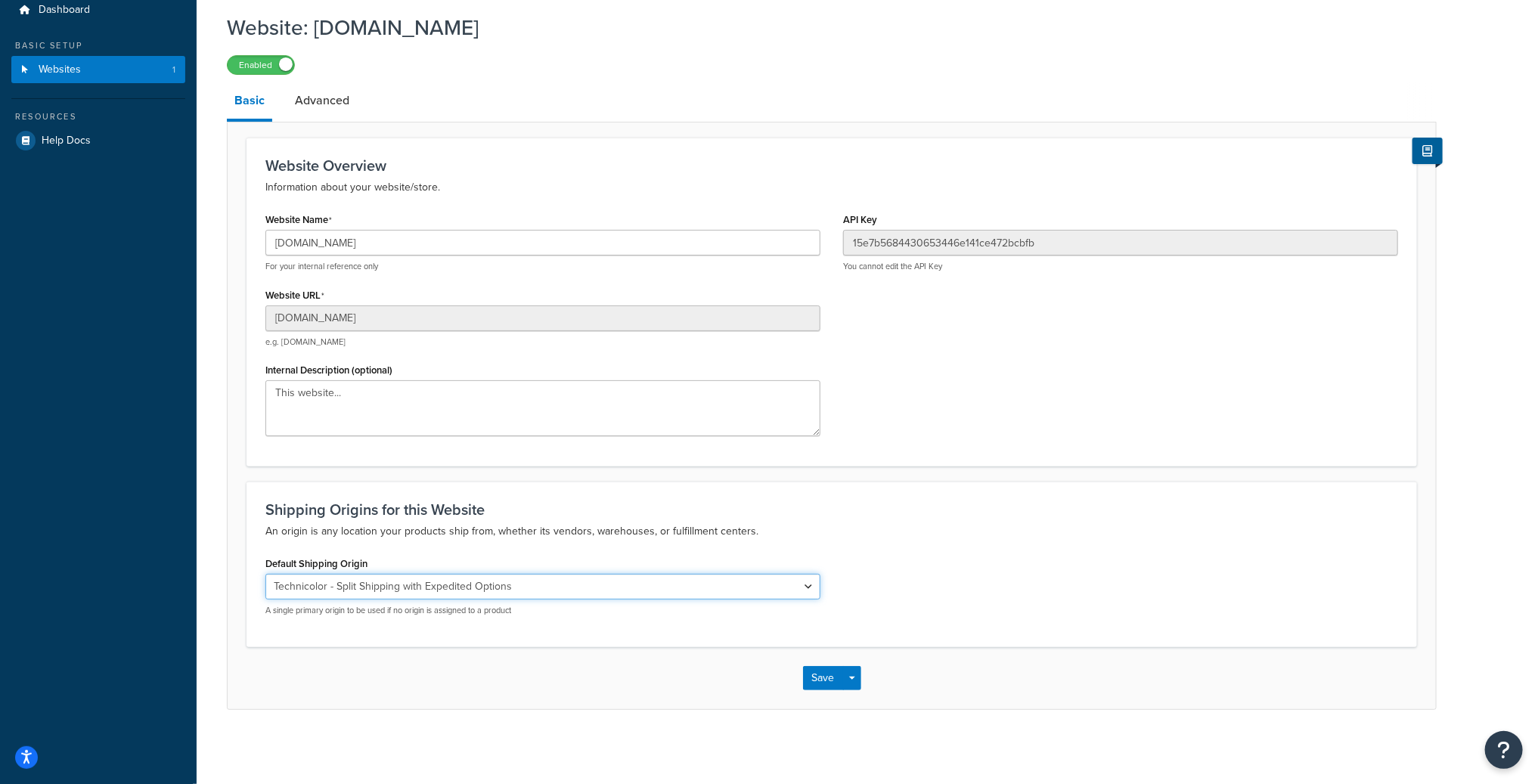
click at [376, 587] on select "El Famoso Artist Endeavor (OG) Graphik Dimensions Artivise Printful Caroline Wh…" at bounding box center [543, 586] width 555 height 25
select select "60886"
click at [265, 574] on select "El Famoso Artist Endeavor (OG) Graphik Dimensions Artivise Printful Caroline Wh…" at bounding box center [543, 586] width 555 height 25
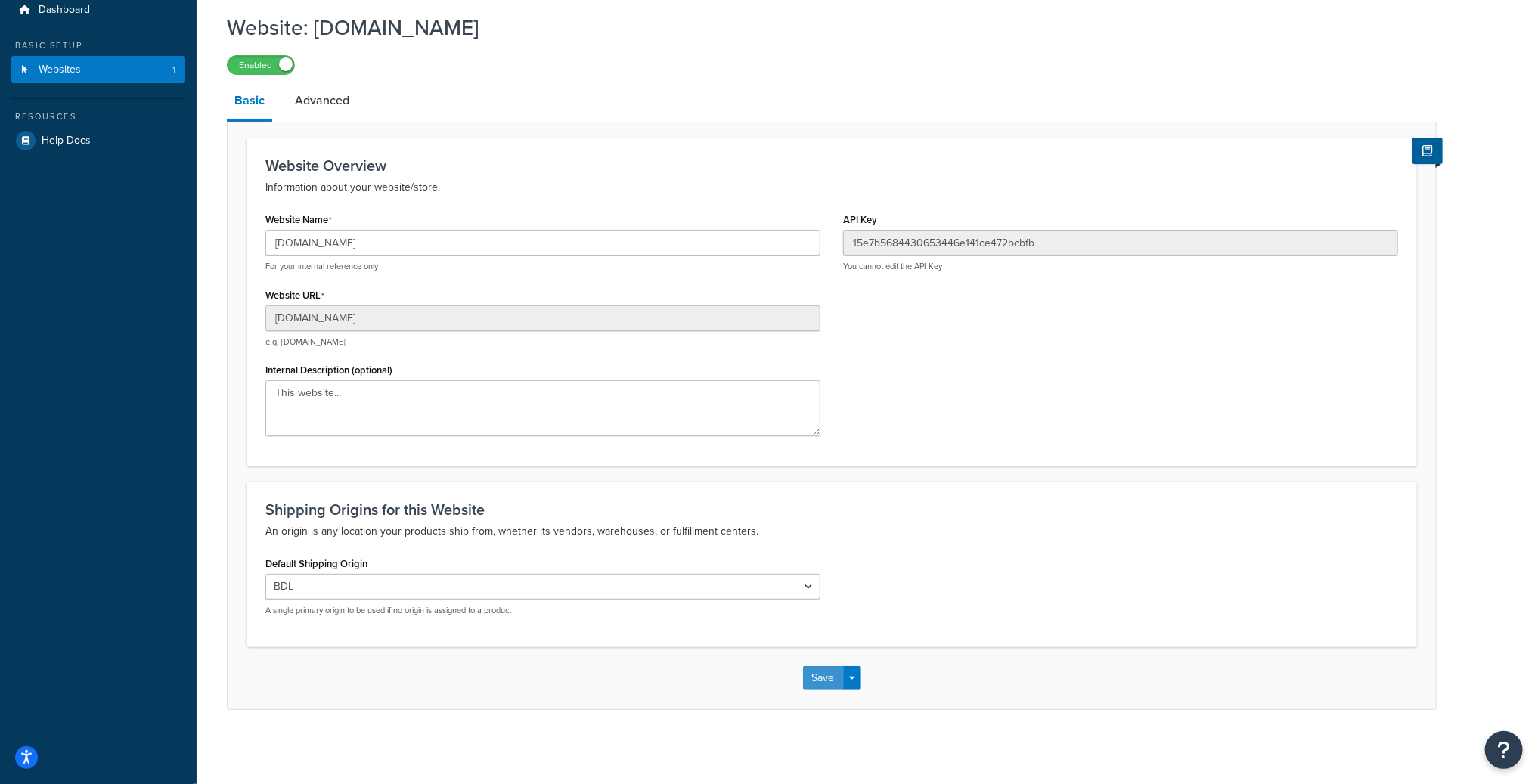
click at [829, 680] on button "Save" at bounding box center [823, 678] width 41 height 24
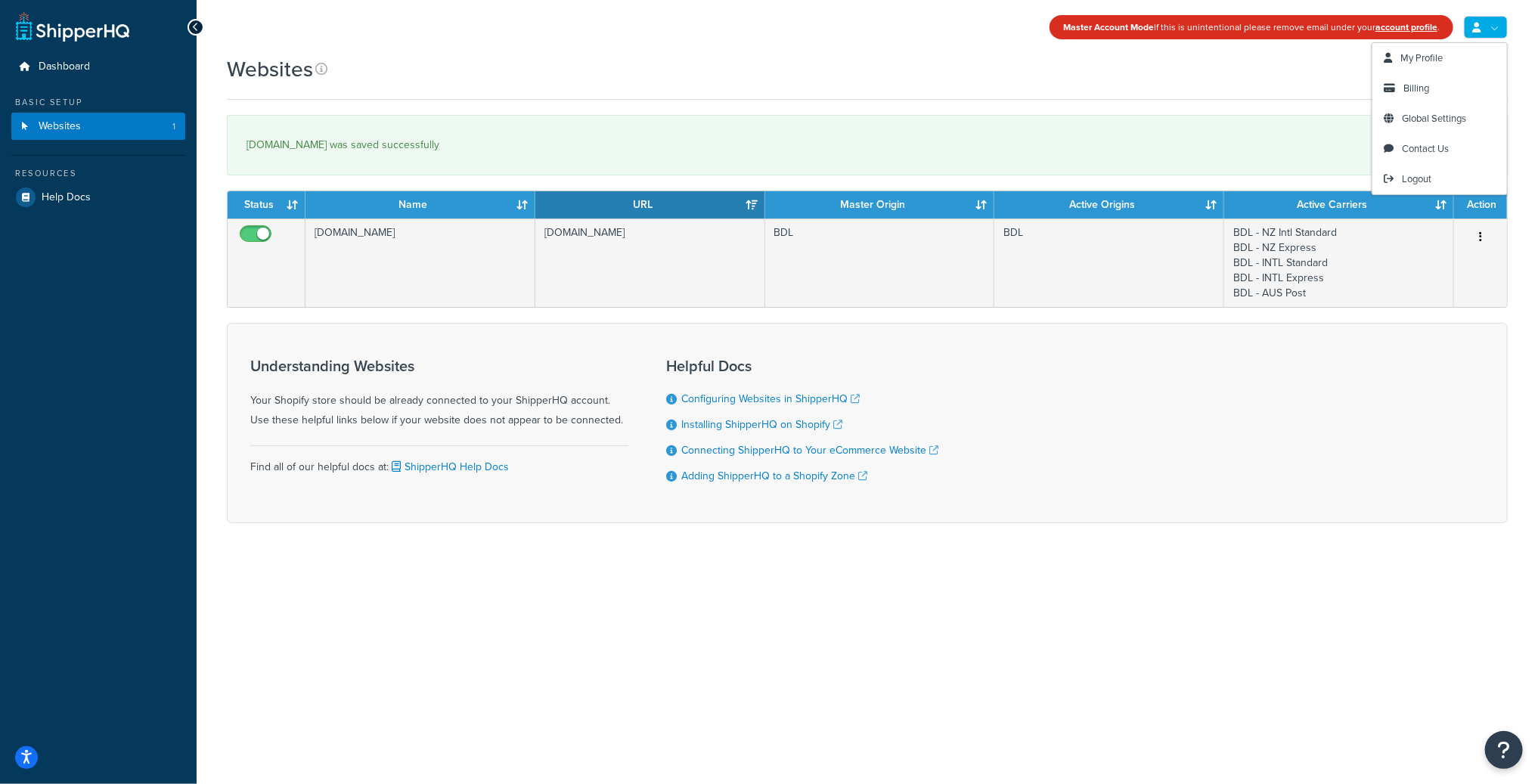
click at [736, 76] on div "Websites" at bounding box center [867, 68] width 1281 height 29
